Goal: Task Accomplishment & Management: Use online tool/utility

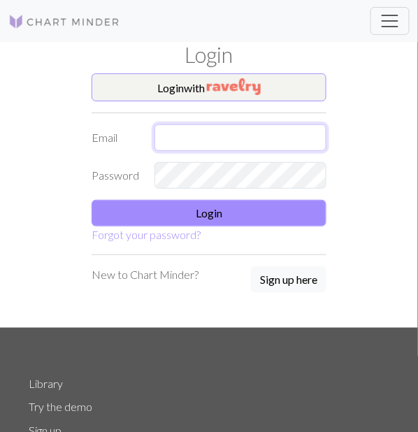
click at [268, 145] on input "text" at bounding box center [241, 137] width 172 height 27
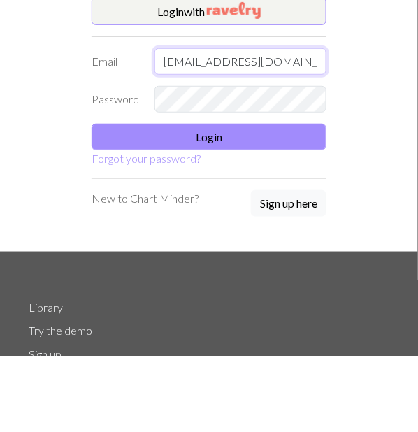
type input "[EMAIL_ADDRESS][DOMAIN_NAME]"
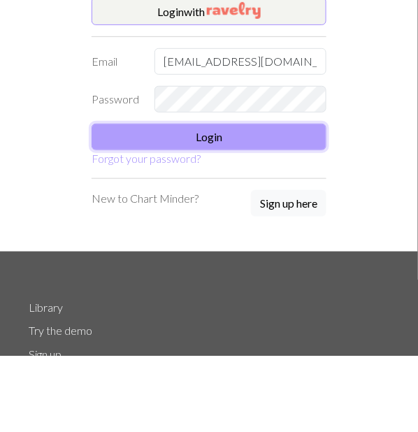
click at [197, 201] on button "Login" at bounding box center [209, 213] width 235 height 27
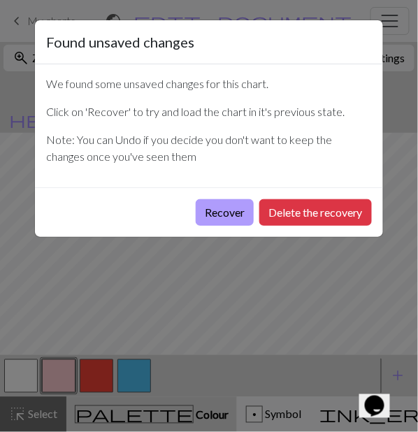
click at [214, 220] on button "Recover" at bounding box center [225, 212] width 58 height 27
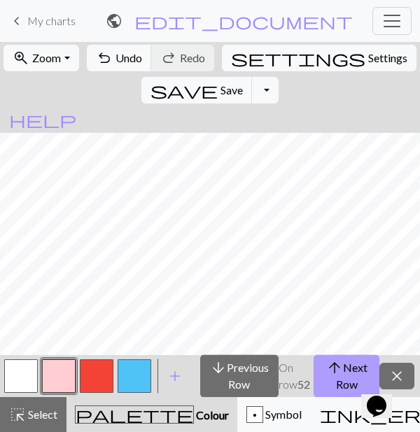
click at [331, 373] on span "arrow_upward" at bounding box center [334, 368] width 17 height 20
click at [336, 380] on button "arrow_upward Next Row" at bounding box center [346, 376] width 66 height 43
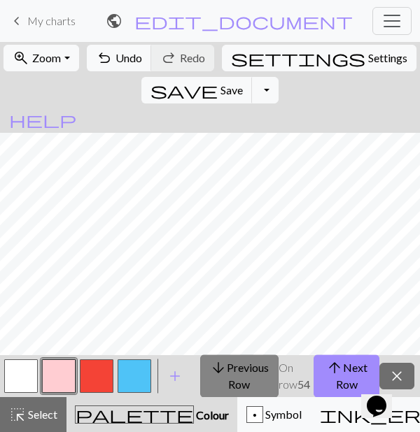
click at [246, 380] on button "arrow_downward Previous Row" at bounding box center [239, 376] width 78 height 43
click at [245, 373] on button "arrow_downward Previous Row" at bounding box center [239, 376] width 78 height 43
click at [244, 373] on button "arrow_downward Previous Row" at bounding box center [239, 376] width 78 height 43
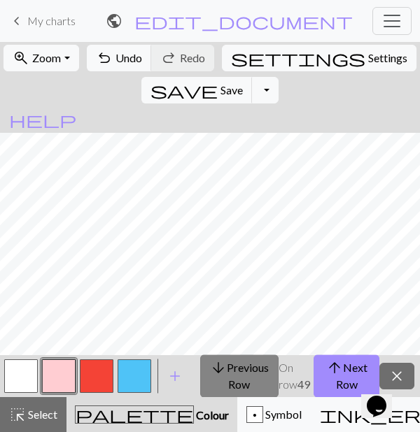
click at [244, 374] on button "arrow_downward Previous Row" at bounding box center [239, 376] width 78 height 43
click at [245, 374] on button "arrow_downward Previous Row" at bounding box center [239, 376] width 78 height 43
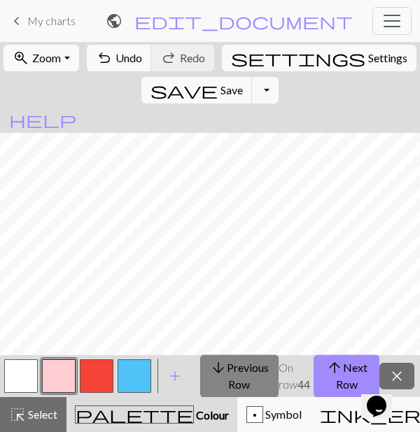
click at [245, 374] on button "arrow_downward Previous Row" at bounding box center [239, 376] width 78 height 43
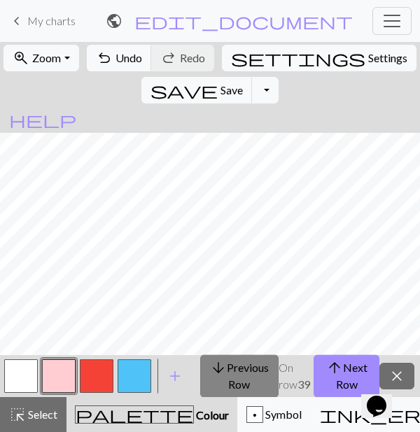
click at [245, 374] on button "arrow_downward Previous Row" at bounding box center [239, 376] width 78 height 43
click at [246, 374] on button "arrow_downward Previous Row" at bounding box center [239, 376] width 78 height 43
click at [246, 375] on button "arrow_downward Previous Row" at bounding box center [239, 376] width 78 height 43
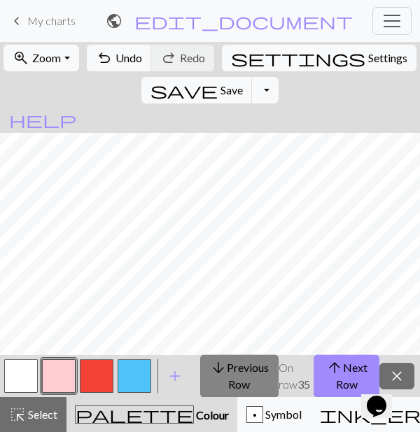
click at [246, 375] on button "arrow_downward Previous Row" at bounding box center [239, 376] width 78 height 43
click at [246, 376] on button "arrow_downward Previous Row" at bounding box center [239, 376] width 78 height 43
click at [227, 366] on span "arrow_downward" at bounding box center [218, 368] width 17 height 20
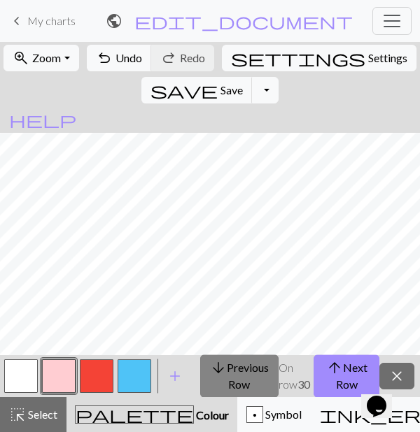
click at [227, 366] on span "arrow_downward" at bounding box center [218, 368] width 17 height 20
click at [227, 364] on span "arrow_downward" at bounding box center [218, 368] width 17 height 20
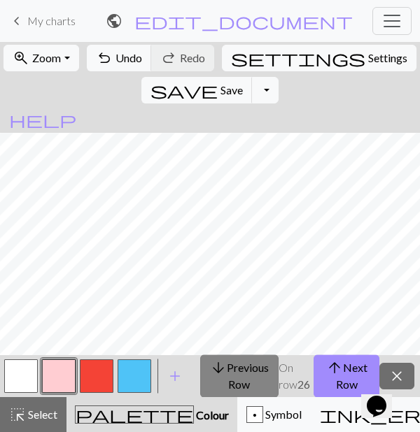
click at [227, 364] on span "arrow_downward" at bounding box center [218, 368] width 17 height 20
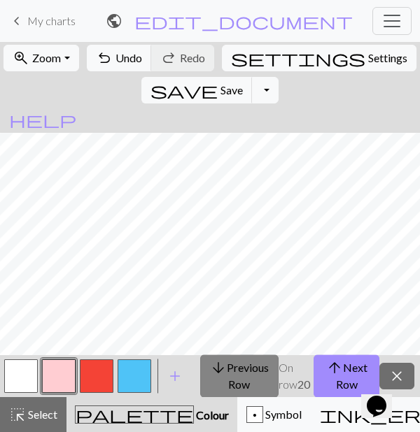
click at [227, 364] on span "arrow_downward" at bounding box center [218, 368] width 17 height 20
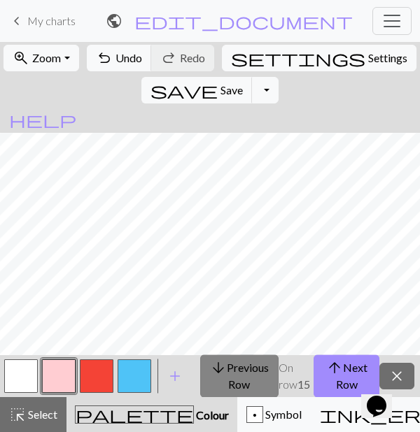
click at [227, 365] on span "arrow_downward" at bounding box center [218, 368] width 17 height 20
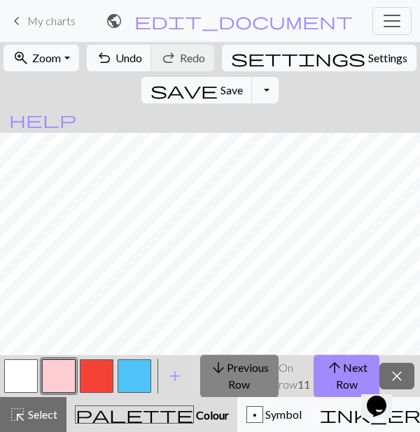
click at [227, 365] on span "arrow_downward" at bounding box center [218, 368] width 17 height 20
click at [236, 365] on button "arrow_downward Previous Row" at bounding box center [240, 376] width 80 height 43
click at [236, 366] on button "arrow_downward Previous Row" at bounding box center [240, 376] width 80 height 43
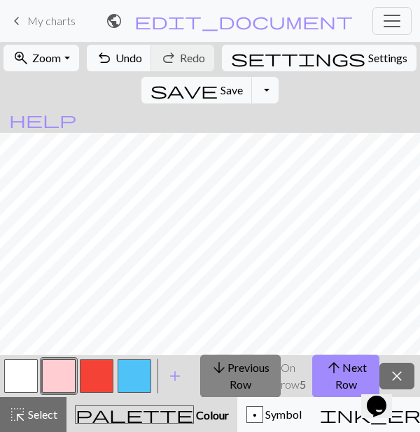
click at [235, 366] on button "arrow_downward Previous Row" at bounding box center [240, 376] width 80 height 43
click at [232, 369] on button "arrow_downward Previous Row" at bounding box center [240, 376] width 80 height 43
click at [246, 382] on button "arrow_downward Previous Row" at bounding box center [240, 376] width 80 height 43
click at [245, 382] on button "arrow_downward Previous Row" at bounding box center [240, 376] width 80 height 43
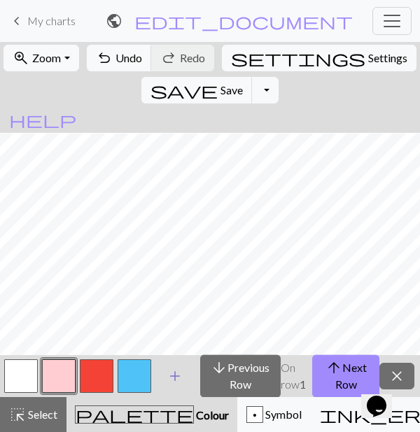
click at [175, 372] on span "add" at bounding box center [174, 376] width 17 height 20
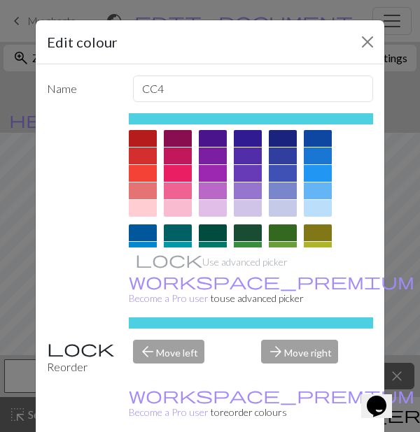
click at [323, 252] on div at bounding box center [318, 250] width 28 height 17
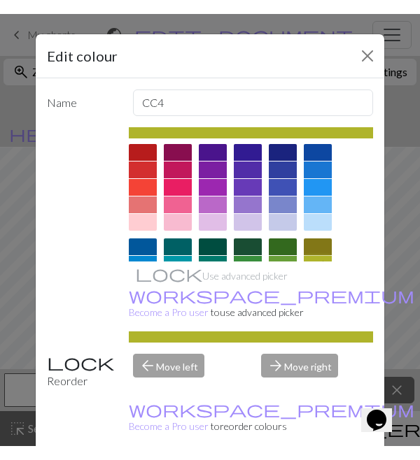
scroll to position [34, 0]
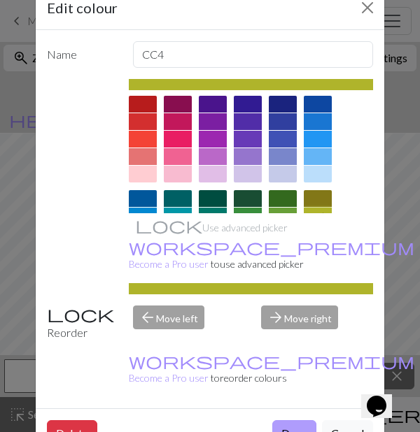
click at [302, 431] on button "Done" at bounding box center [294, 433] width 44 height 27
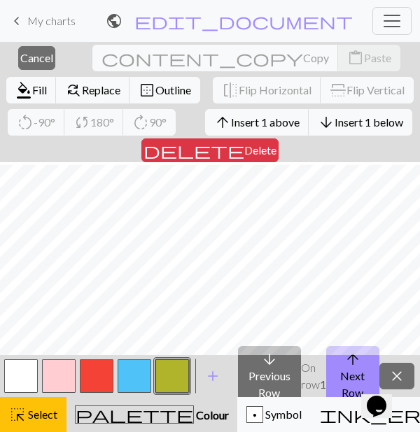
scroll to position [3, 0]
click at [41, 57] on span "Cancel" at bounding box center [36, 57] width 33 height 13
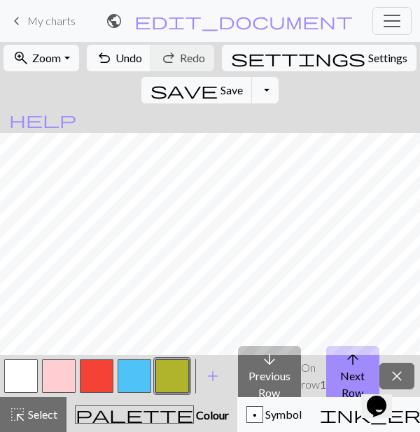
scroll to position [310, 0]
click at [402, 371] on span "close" at bounding box center [396, 376] width 17 height 20
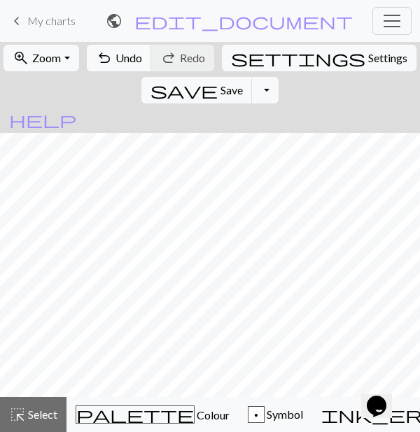
scroll to position [34, 0]
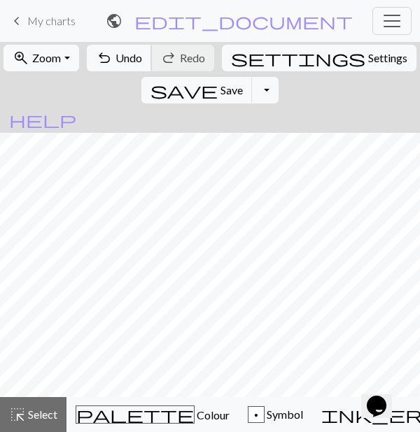
click at [118, 52] on span "Undo" at bounding box center [128, 57] width 27 height 13
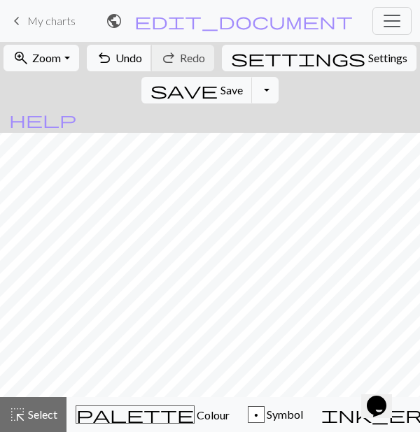
scroll to position [0, 0]
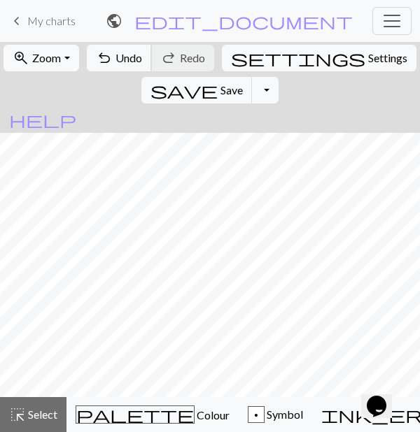
click at [116, 51] on span "Undo" at bounding box center [128, 57] width 27 height 13
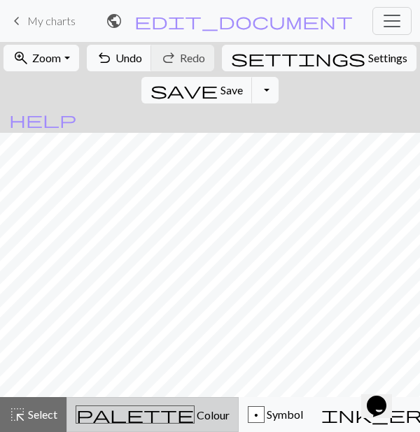
click at [122, 426] on button "palette Colour Colour" at bounding box center [152, 414] width 172 height 35
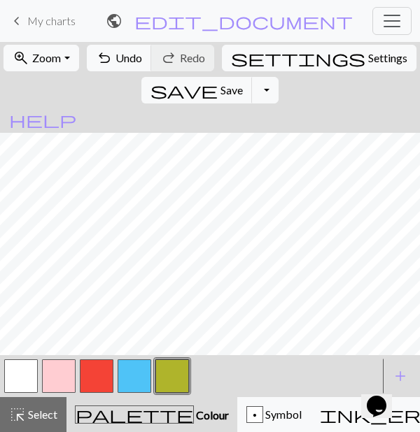
click at [26, 379] on button "button" at bounding box center [21, 376] width 34 height 34
click at [26, 376] on button "button" at bounding box center [21, 376] width 34 height 34
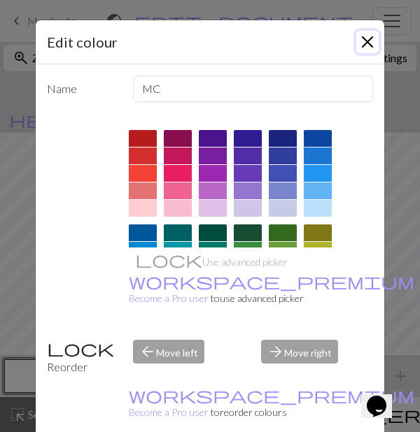
click at [369, 43] on button "Close" at bounding box center [367, 42] width 22 height 22
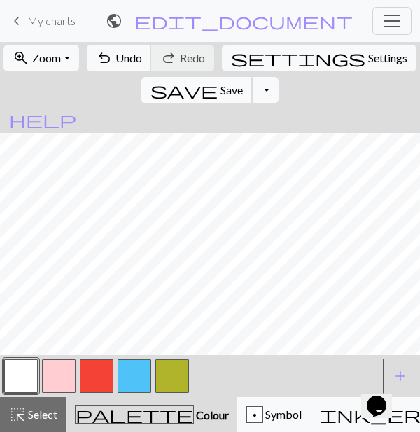
click at [252, 77] on button "save Save Save" at bounding box center [196, 90] width 111 height 27
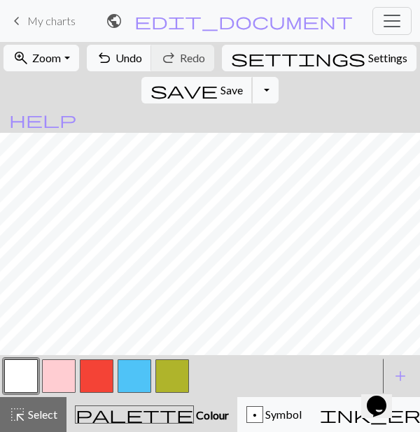
scroll to position [238, 0]
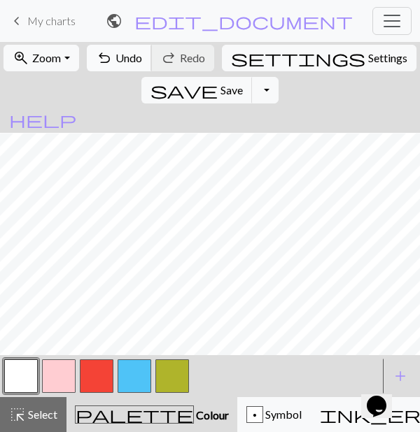
click at [115, 54] on span "Undo" at bounding box center [128, 57] width 27 height 13
click at [115, 63] on span "Undo" at bounding box center [128, 57] width 27 height 13
click at [108, 46] on button "undo Undo Undo" at bounding box center [119, 58] width 65 height 27
click at [119, 57] on span "Undo" at bounding box center [128, 57] width 27 height 13
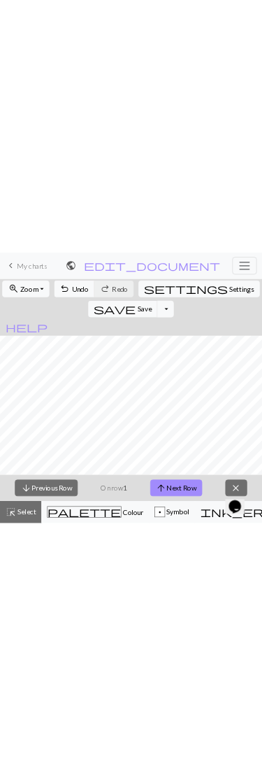
scroll to position [310, 0]
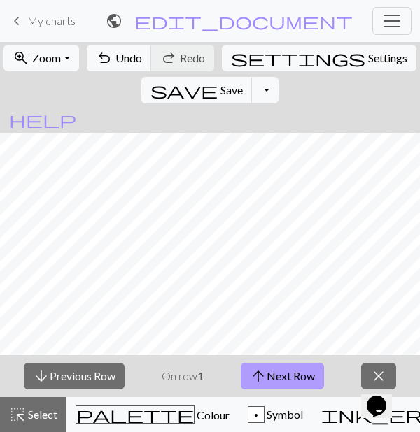
click at [291, 370] on button "arrow_upward Next Row" at bounding box center [282, 376] width 83 height 27
click at [289, 378] on button "arrow_upward Next Row" at bounding box center [282, 376] width 83 height 27
click at [275, 363] on button "arrow_upward Next Row" at bounding box center [282, 376] width 83 height 27
